Goal: Find specific page/section: Find specific page/section

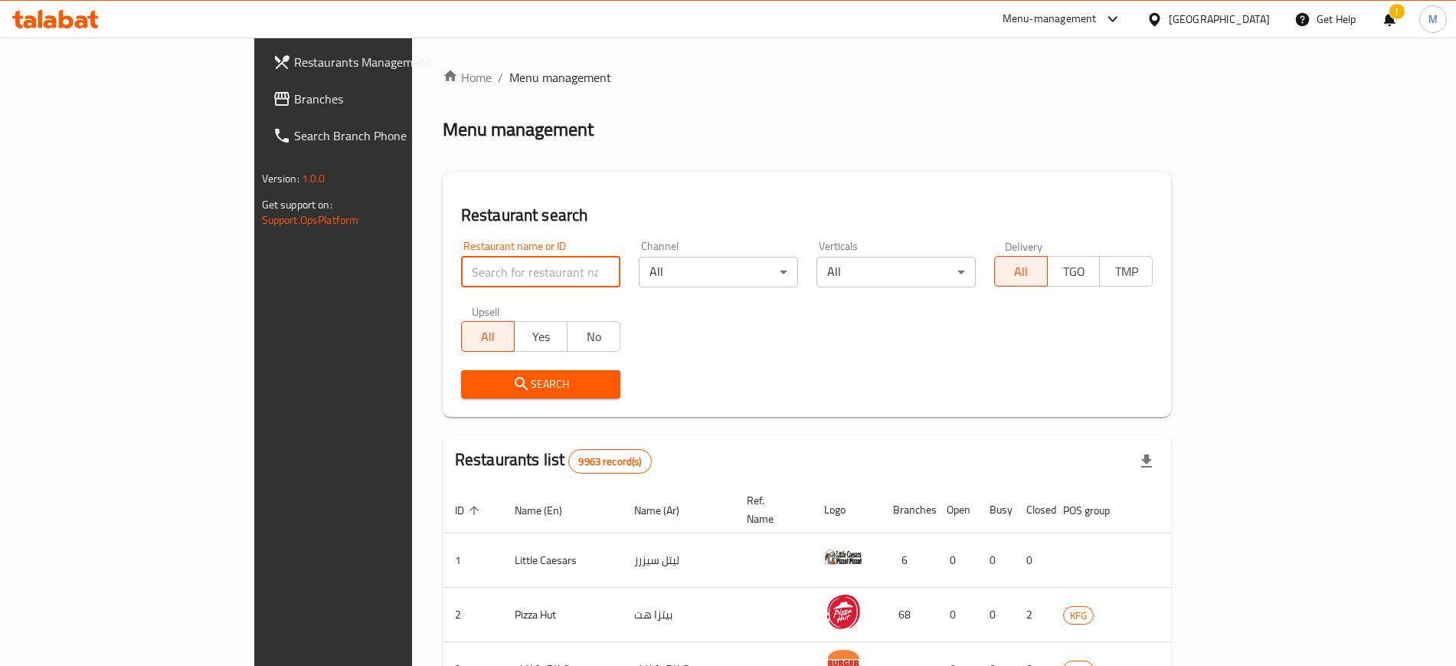
click at [461, 273] on input "search" at bounding box center [540, 272] width 159 height 31
type input "kotton"
click button "Search" at bounding box center [540, 384] width 159 height 28
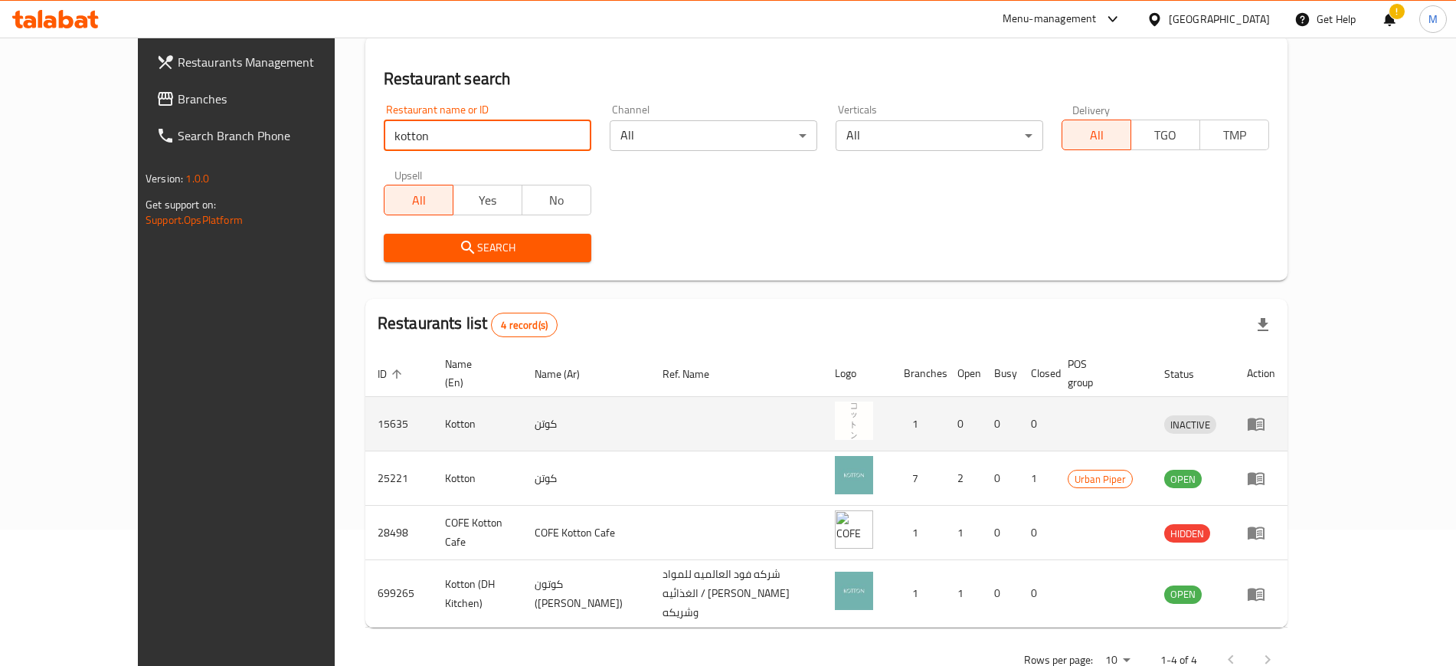
scroll to position [138, 0]
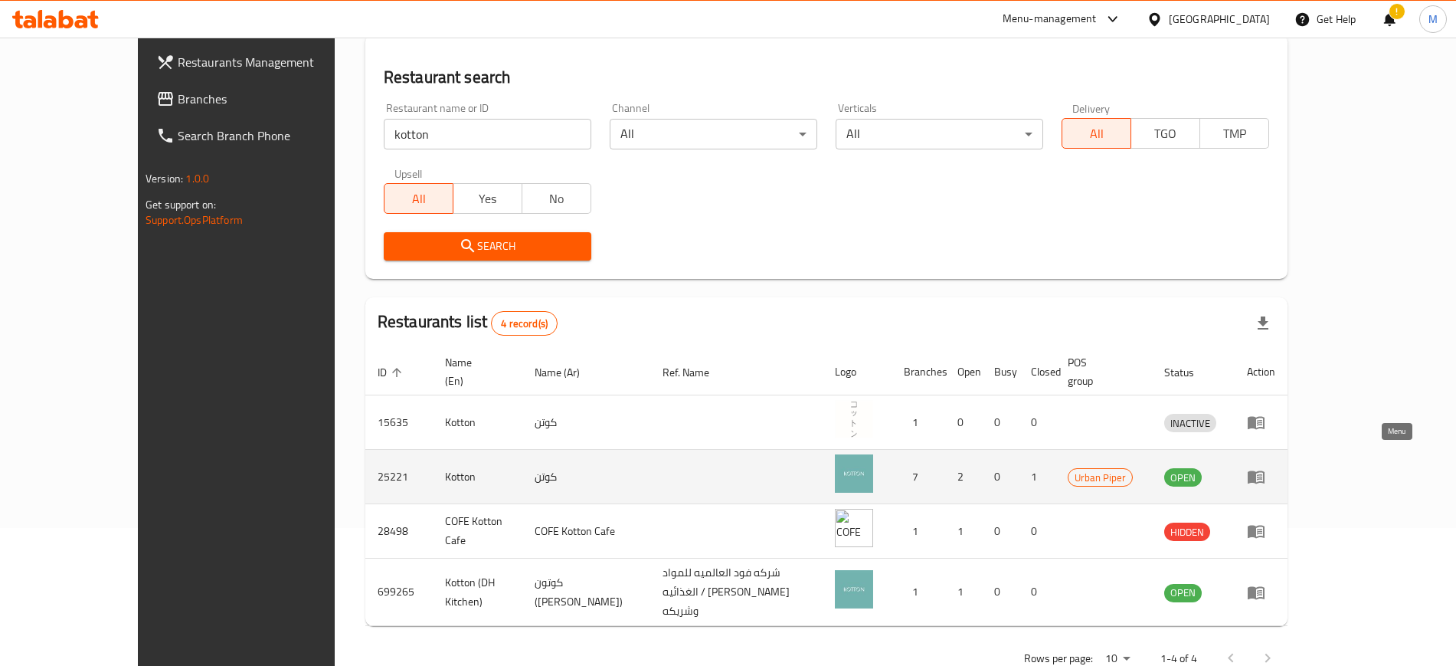
click at [1265, 467] on icon "enhanced table" at bounding box center [1256, 476] width 18 height 18
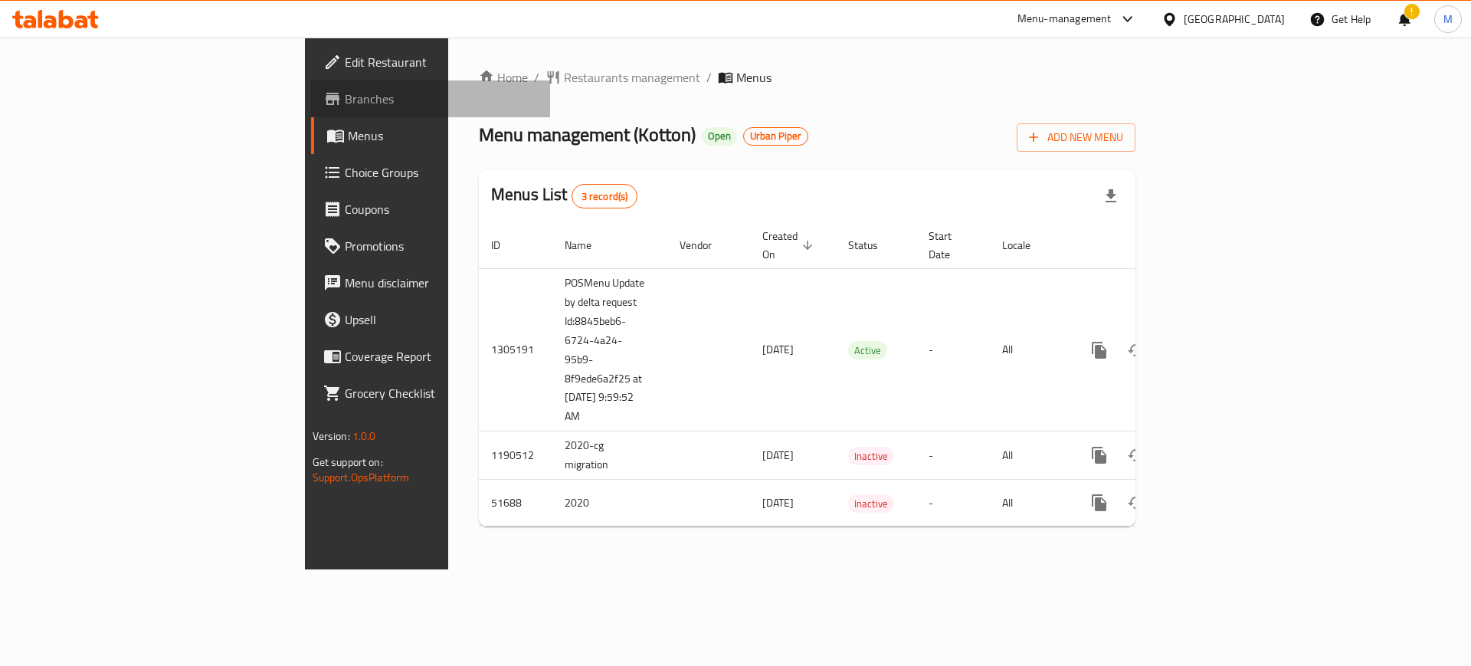
click at [345, 93] on span "Branches" at bounding box center [442, 99] width 194 height 18
